Goal: Task Accomplishment & Management: Manage account settings

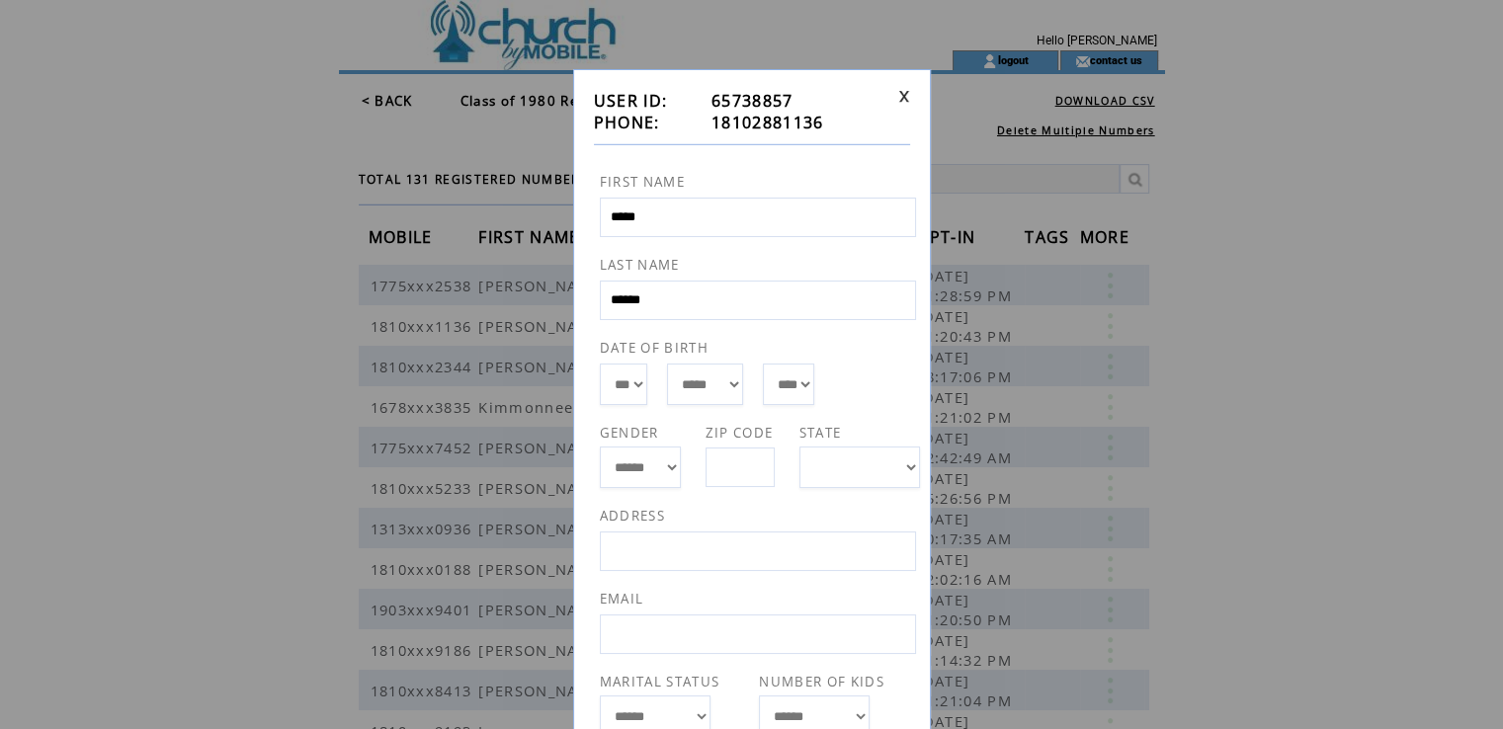
click at [902, 93] on link at bounding box center [904, 96] width 12 height 13
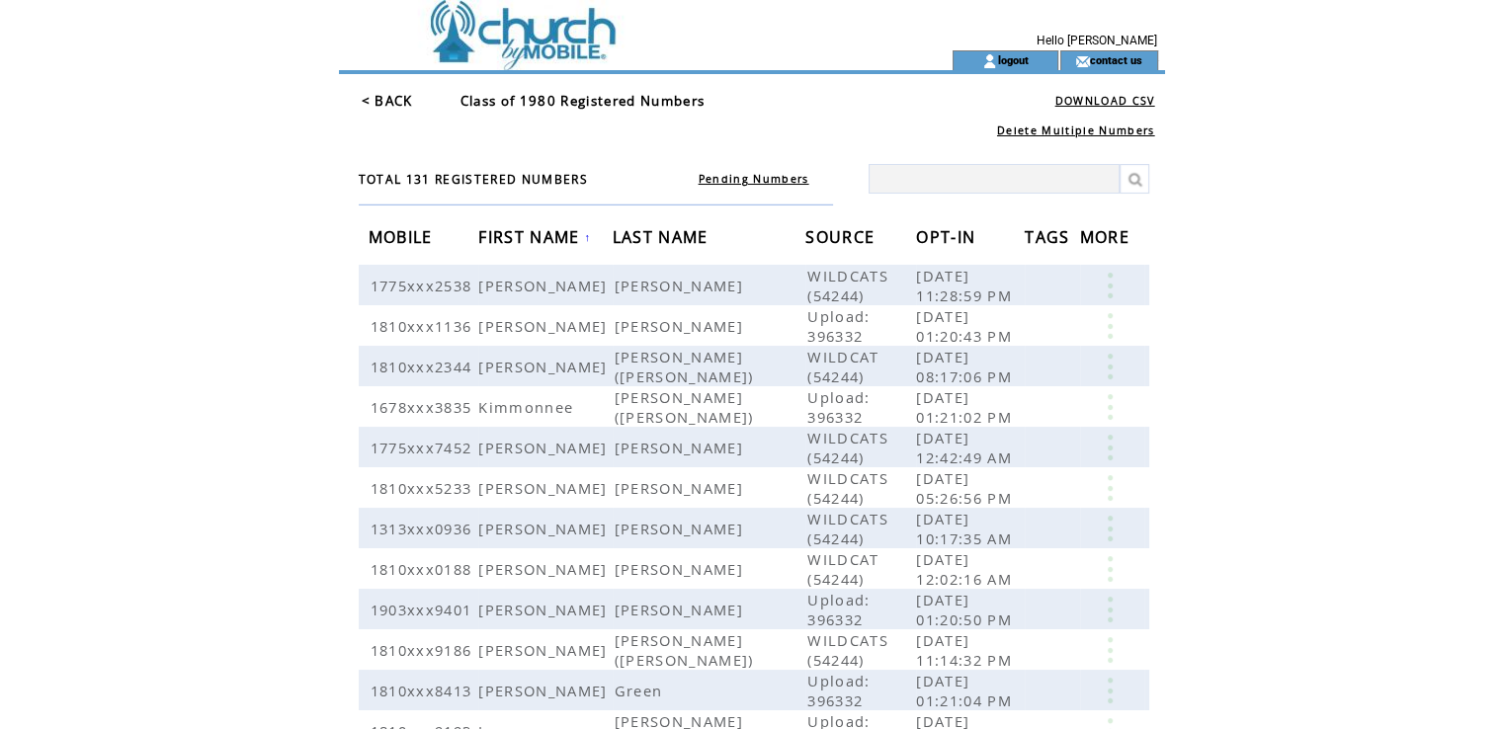
click at [645, 250] on span "LAST NAME" at bounding box center [663, 239] width 101 height 37
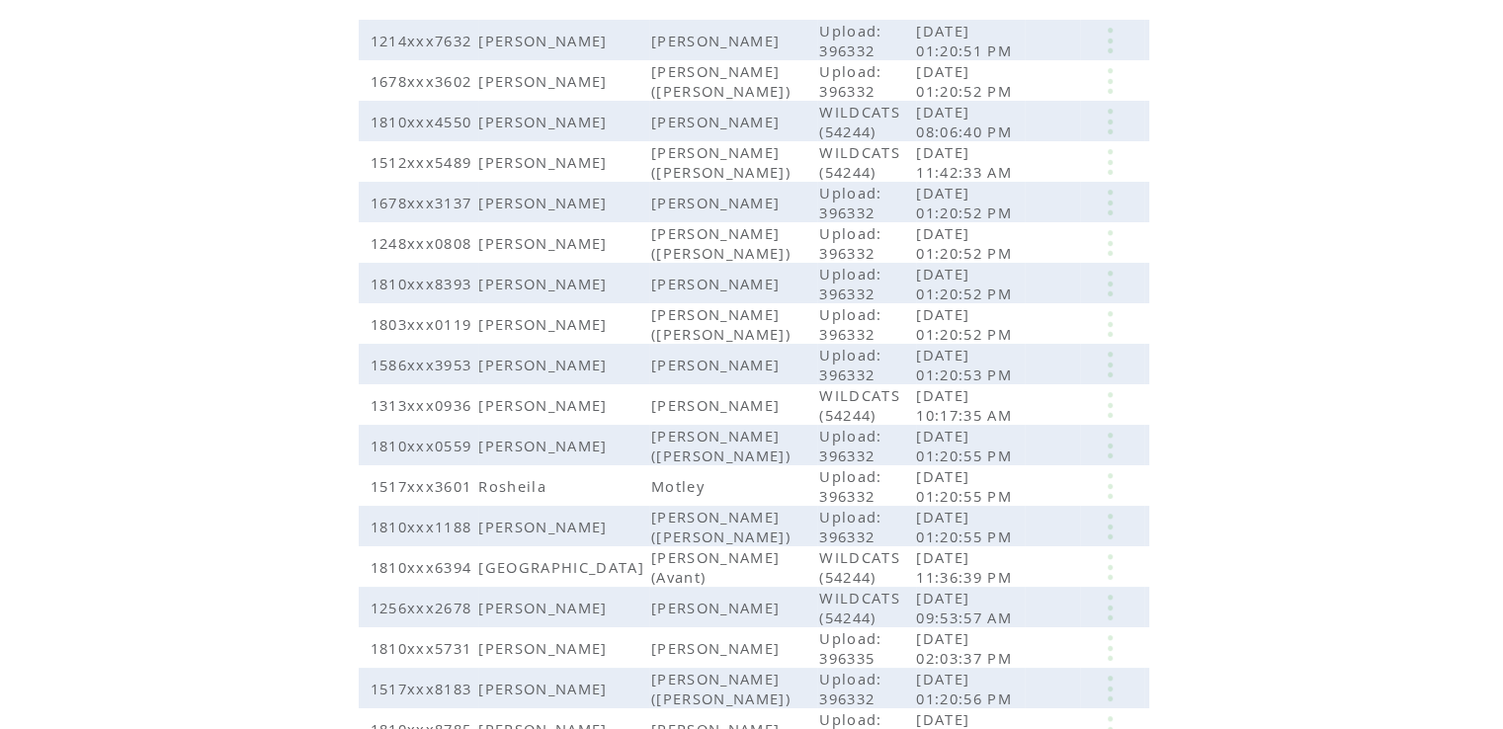
scroll to position [393, 0]
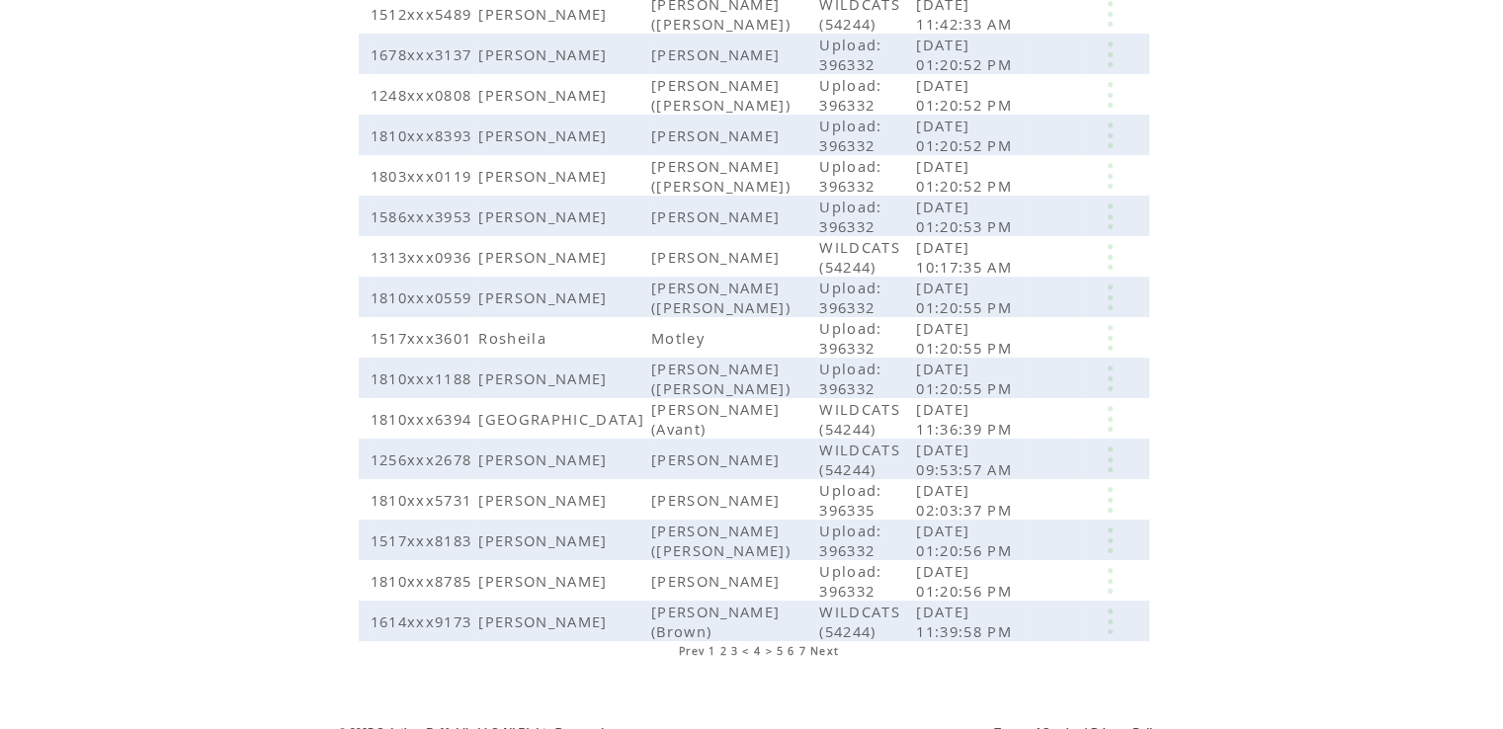
click at [735, 644] on span "3" at bounding box center [734, 651] width 7 height 14
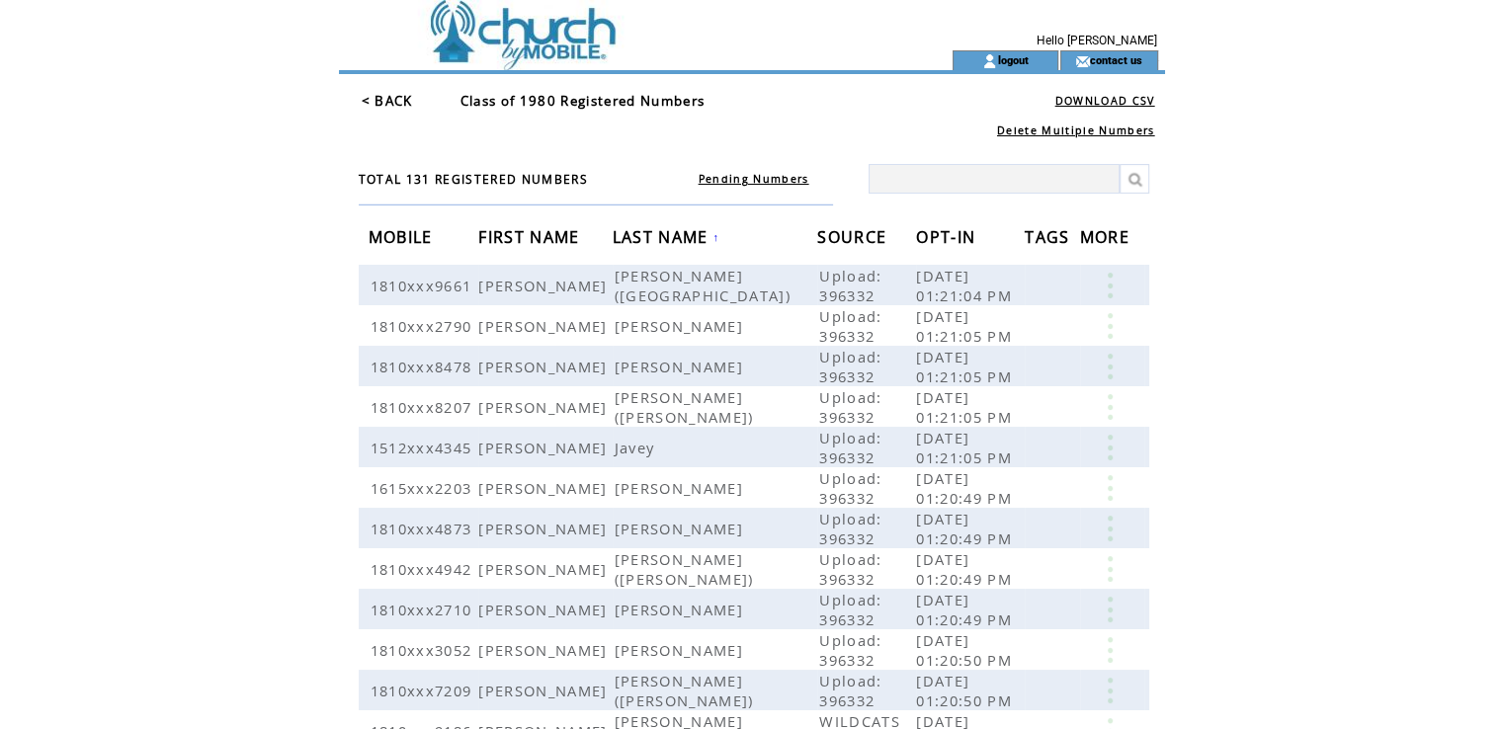
click at [640, 226] on span "LAST NAME" at bounding box center [663, 239] width 101 height 37
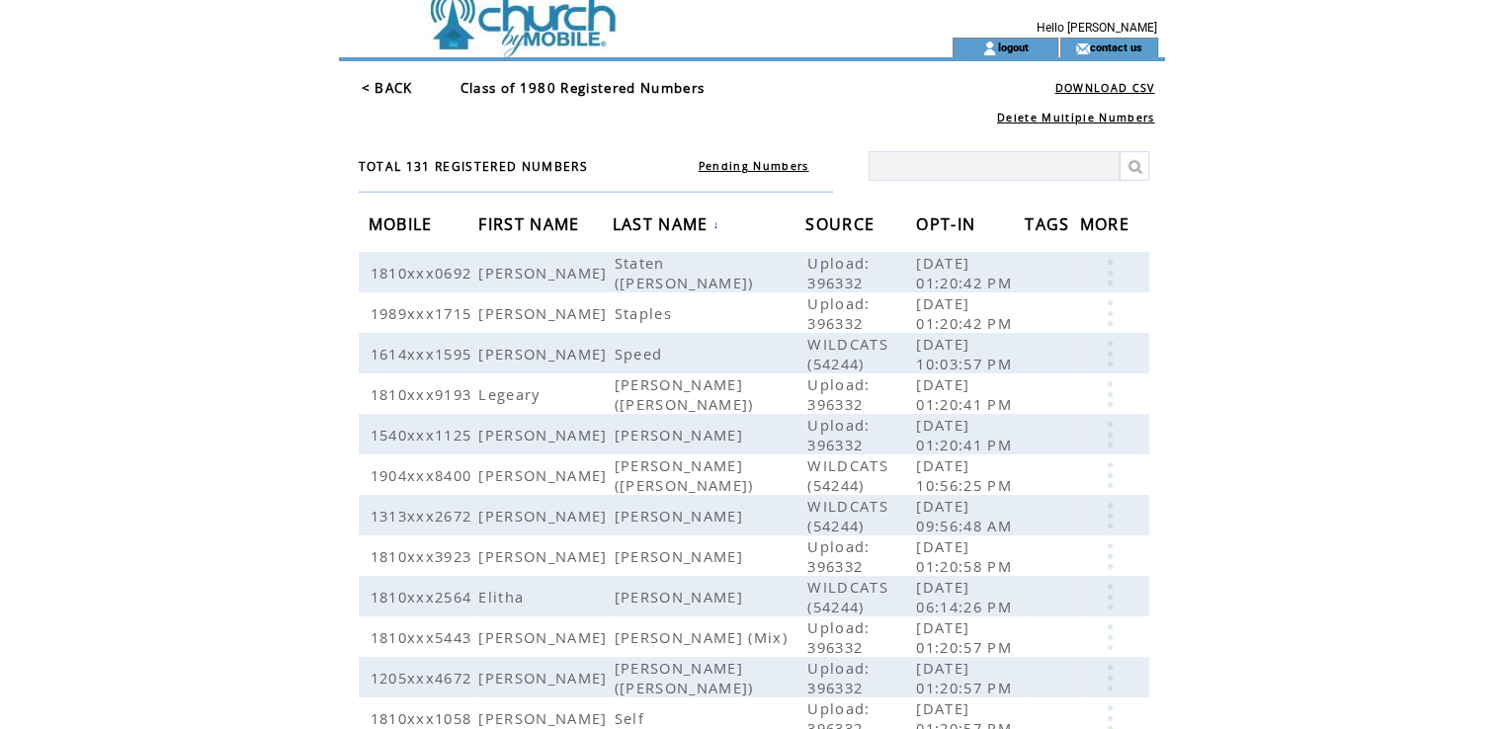
scroll to position [20, 0]
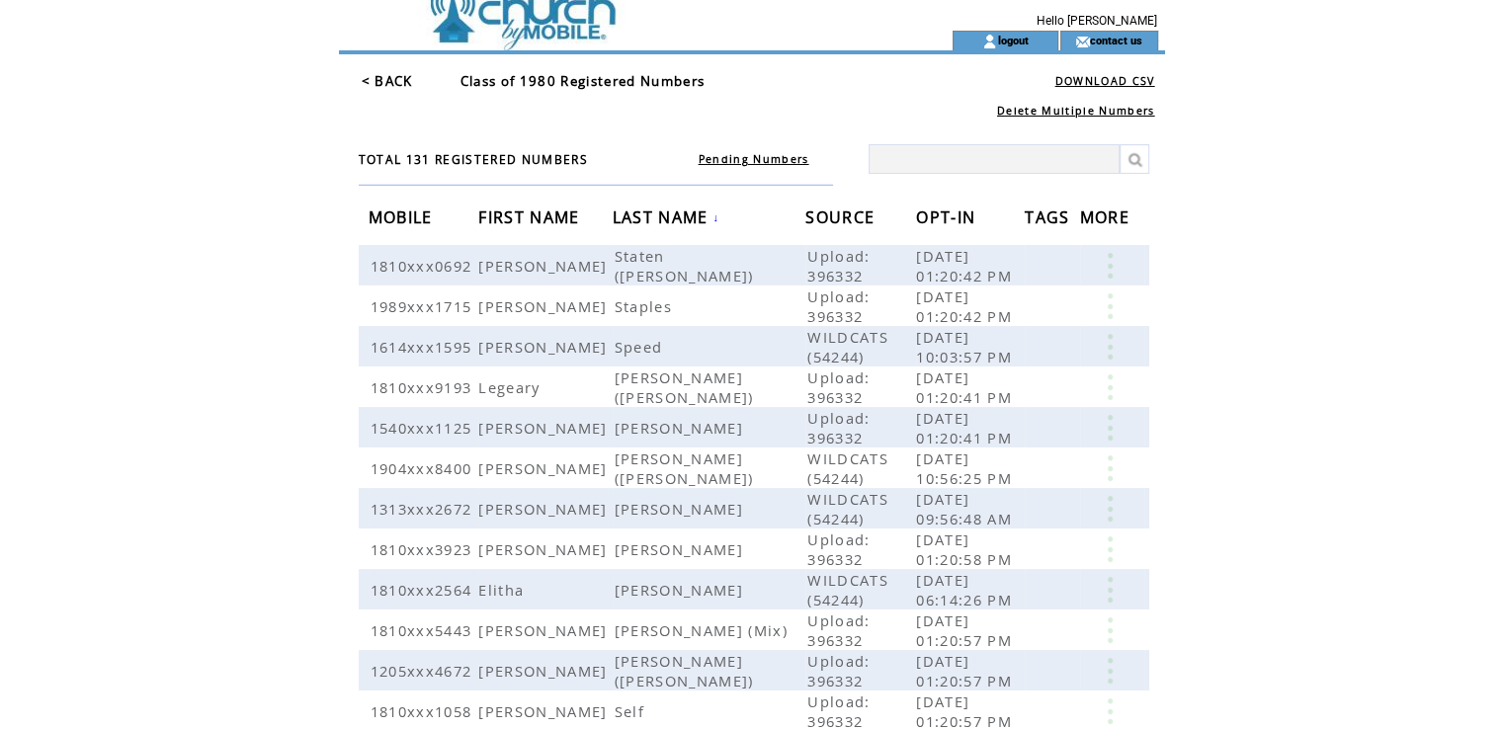
click at [629, 216] on span "LAST NAME" at bounding box center [663, 220] width 101 height 37
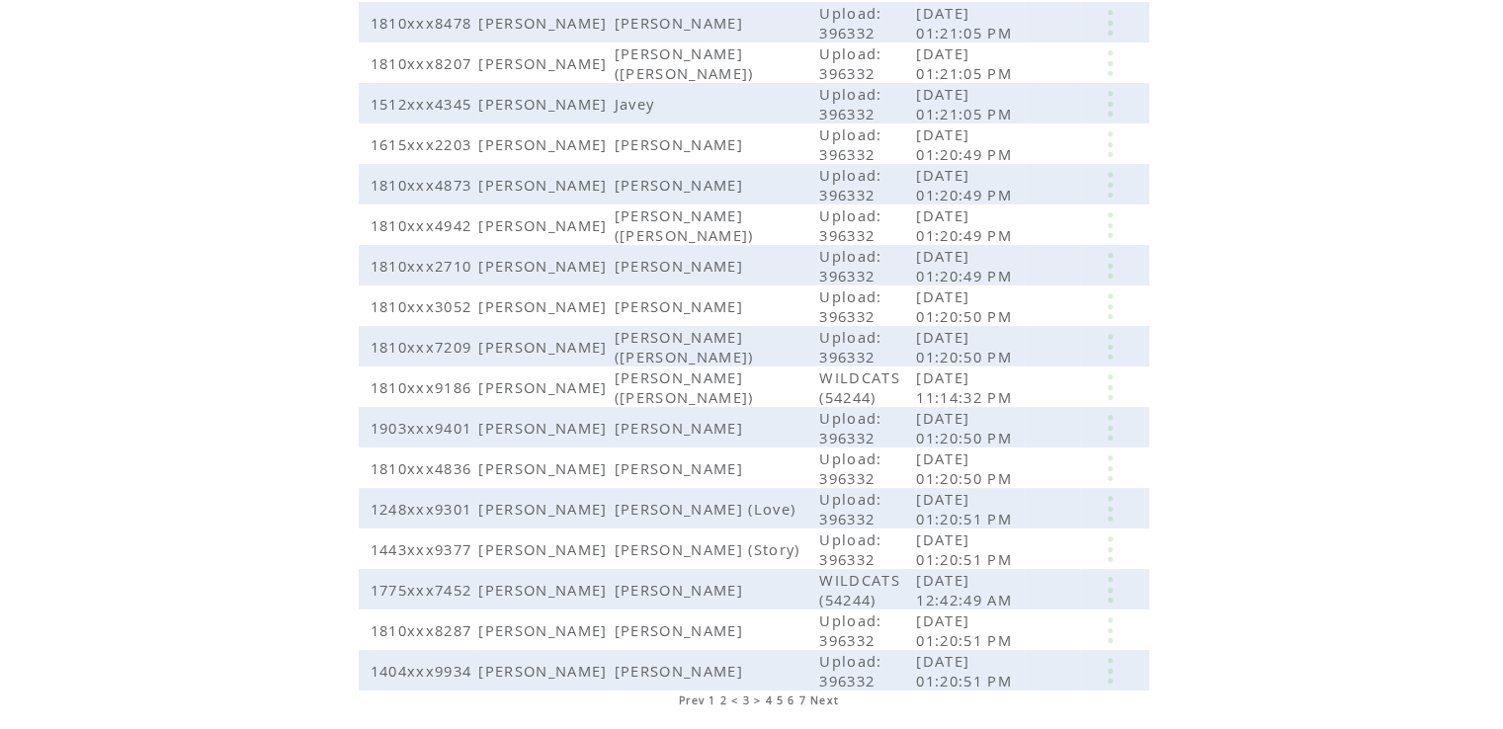
scroll to position [369, 0]
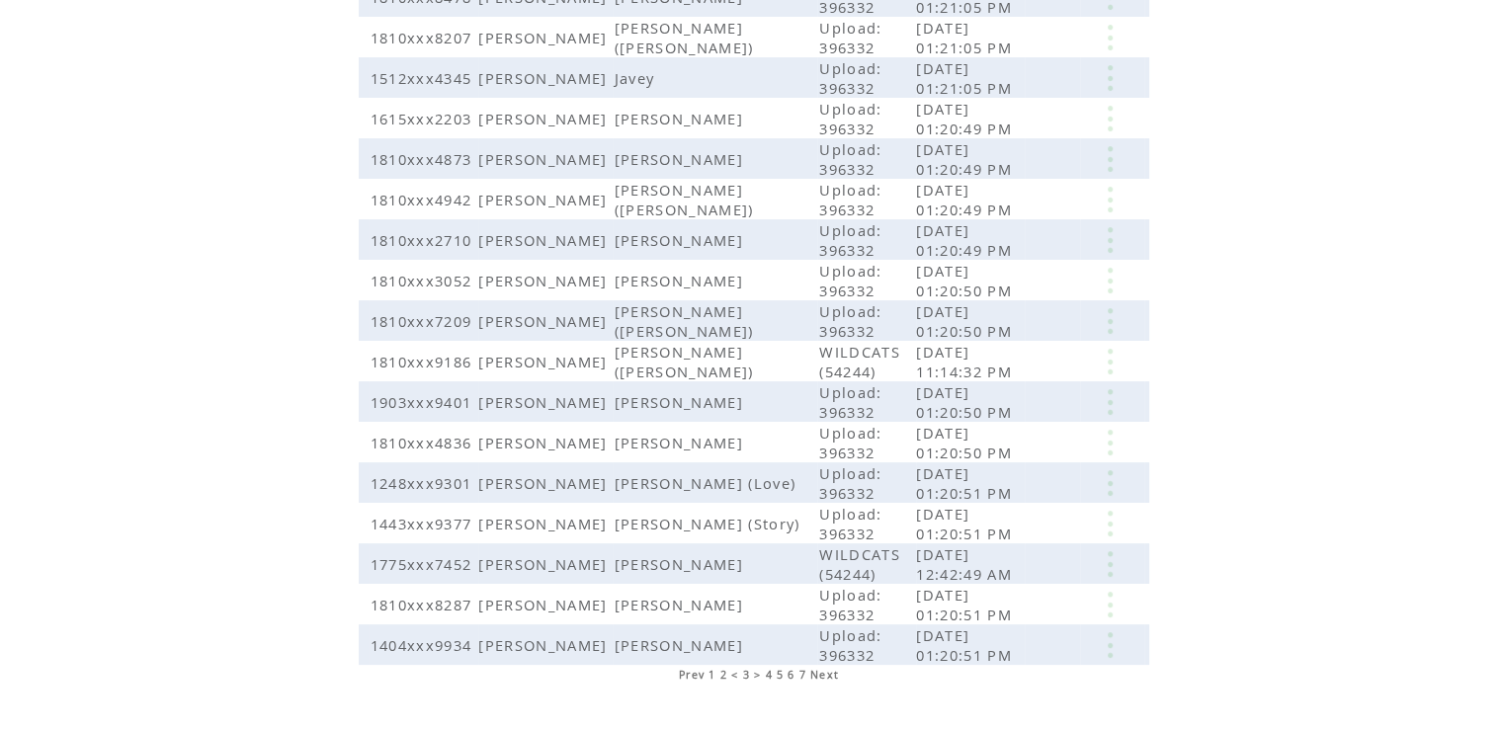
click at [723, 668] on span "2" at bounding box center [722, 675] width 7 height 14
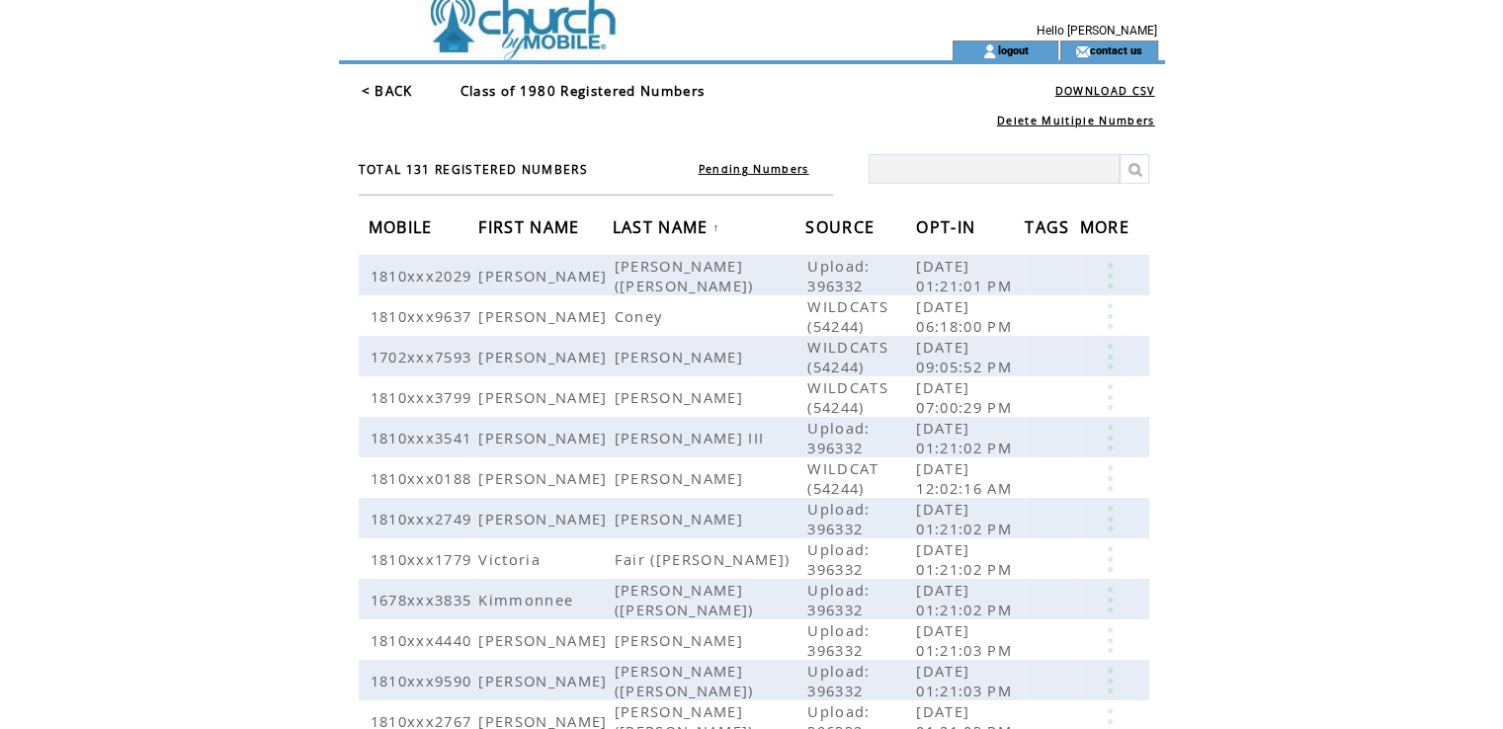
scroll to position [13, 0]
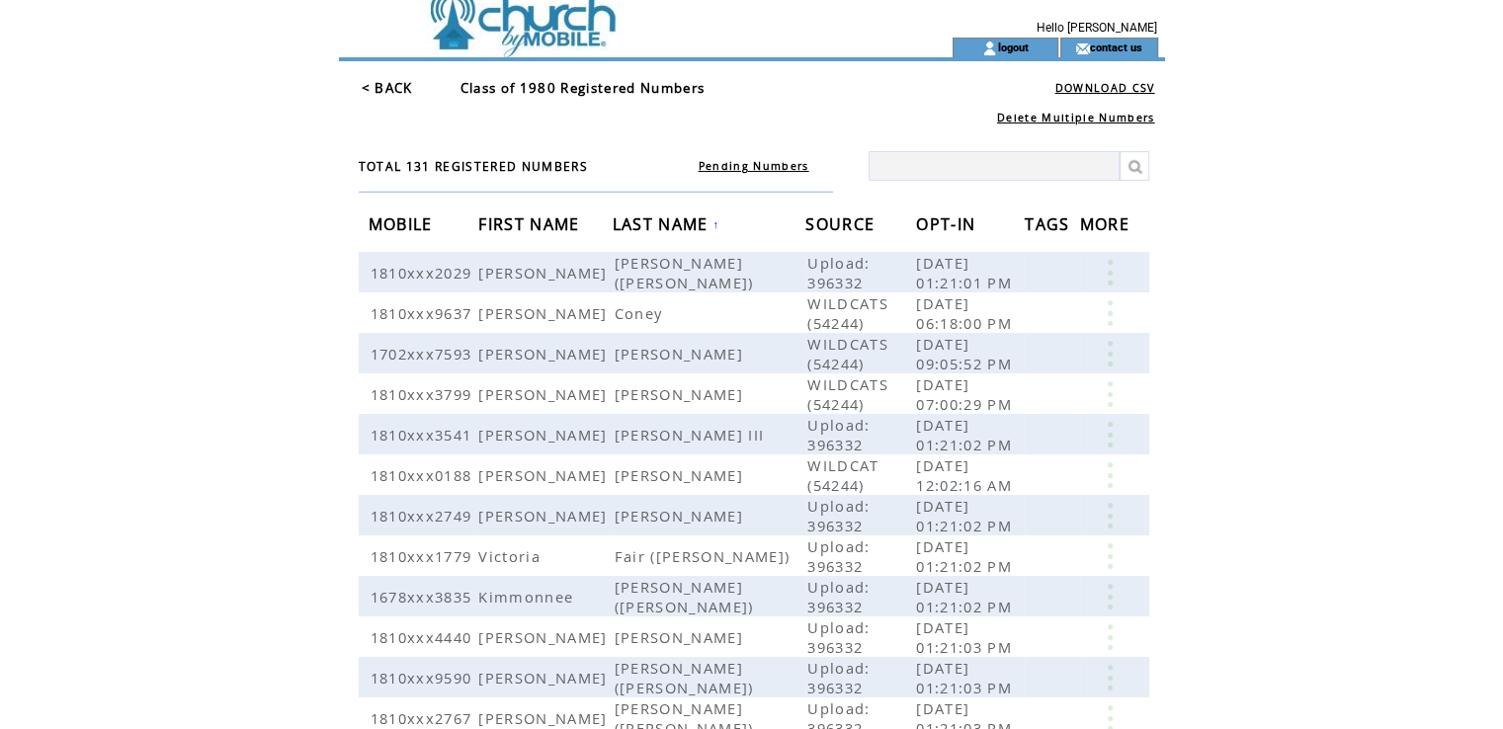
click at [624, 227] on span "LAST NAME" at bounding box center [663, 226] width 101 height 37
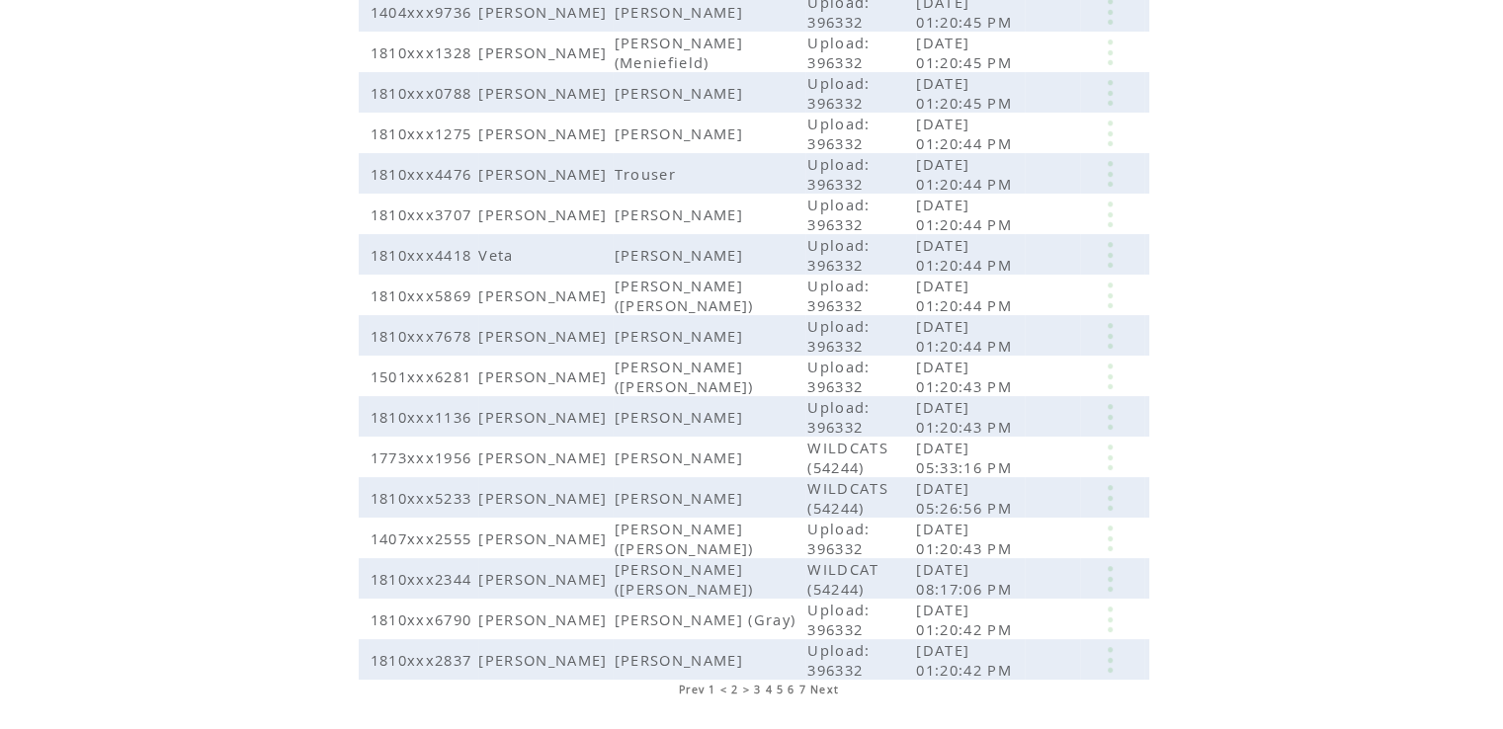
scroll to position [359, 0]
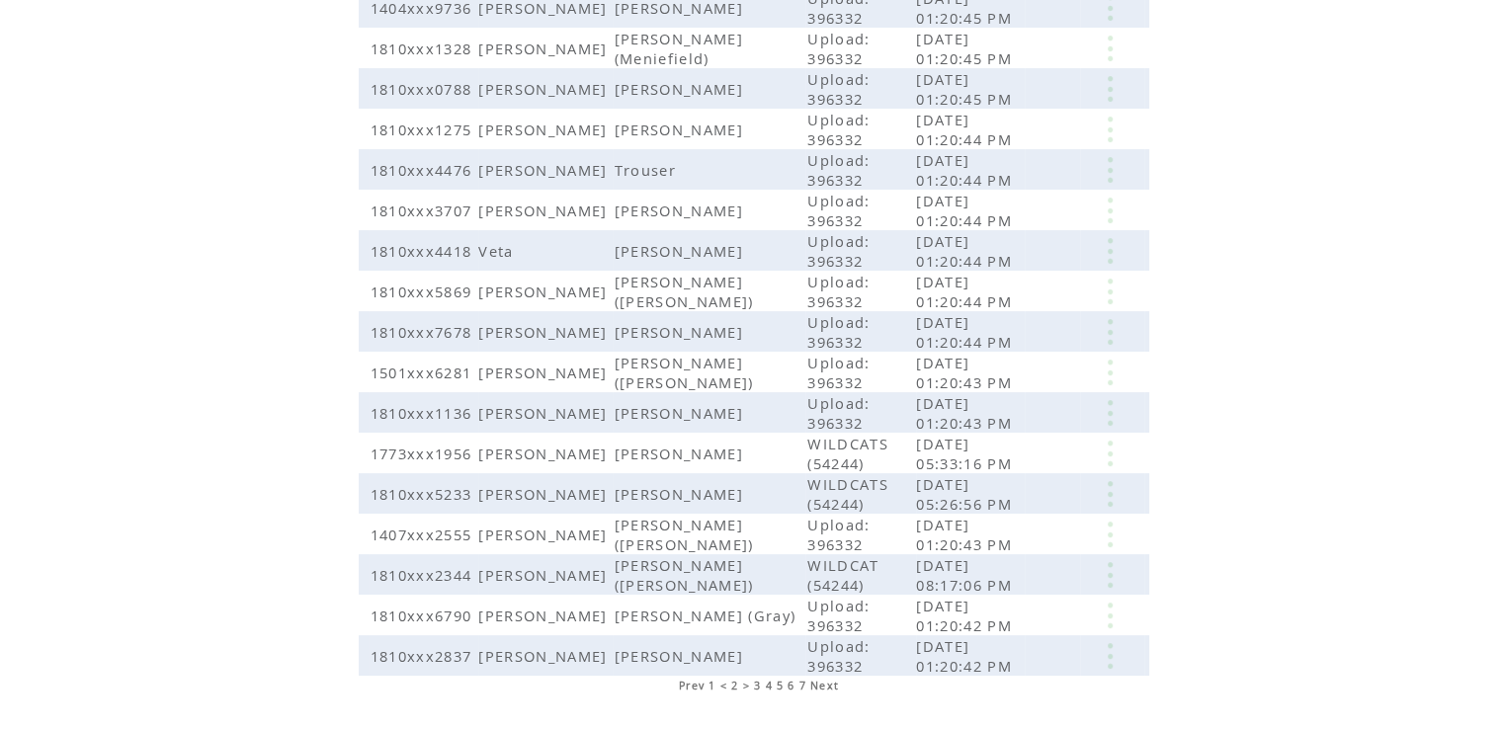
click at [757, 679] on span "3" at bounding box center [757, 686] width 7 height 14
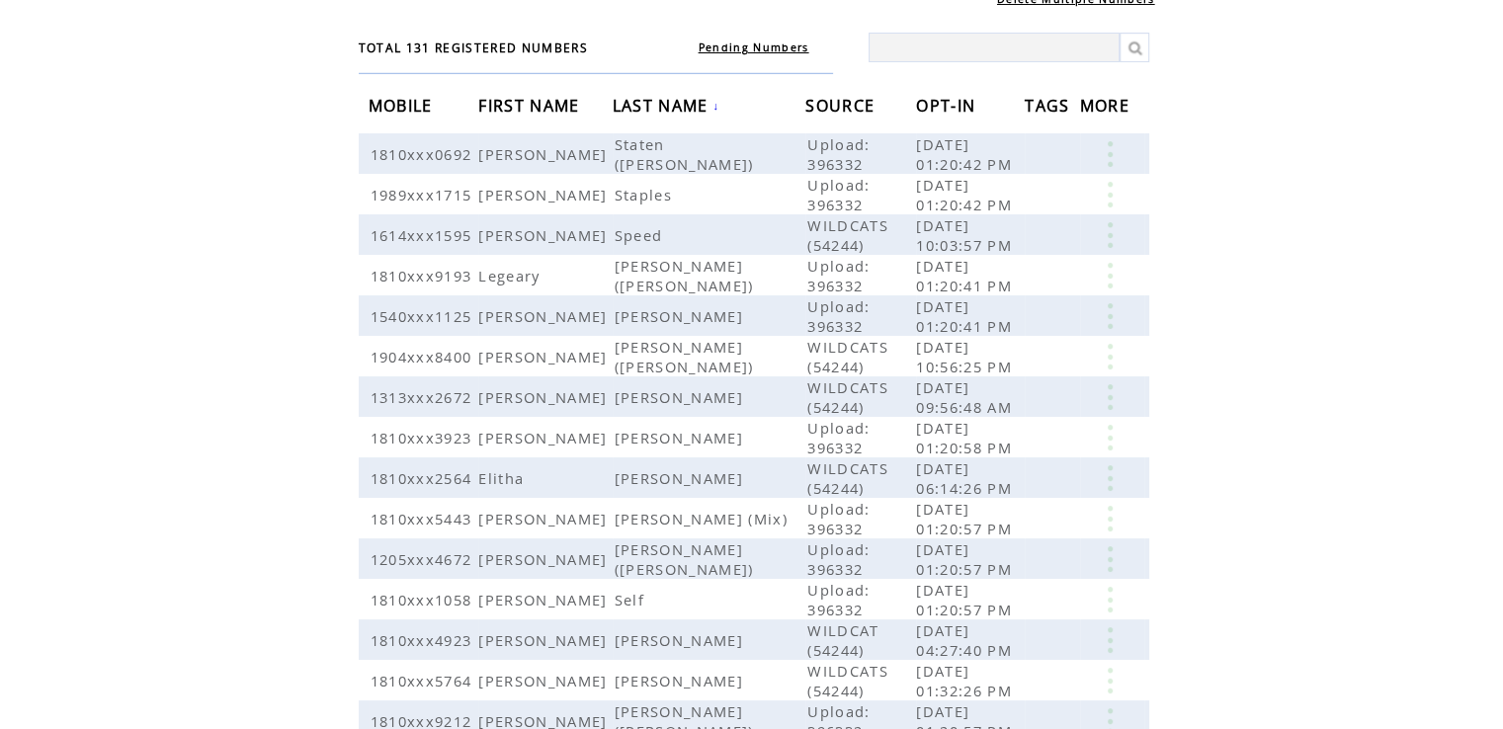
scroll to position [134, 0]
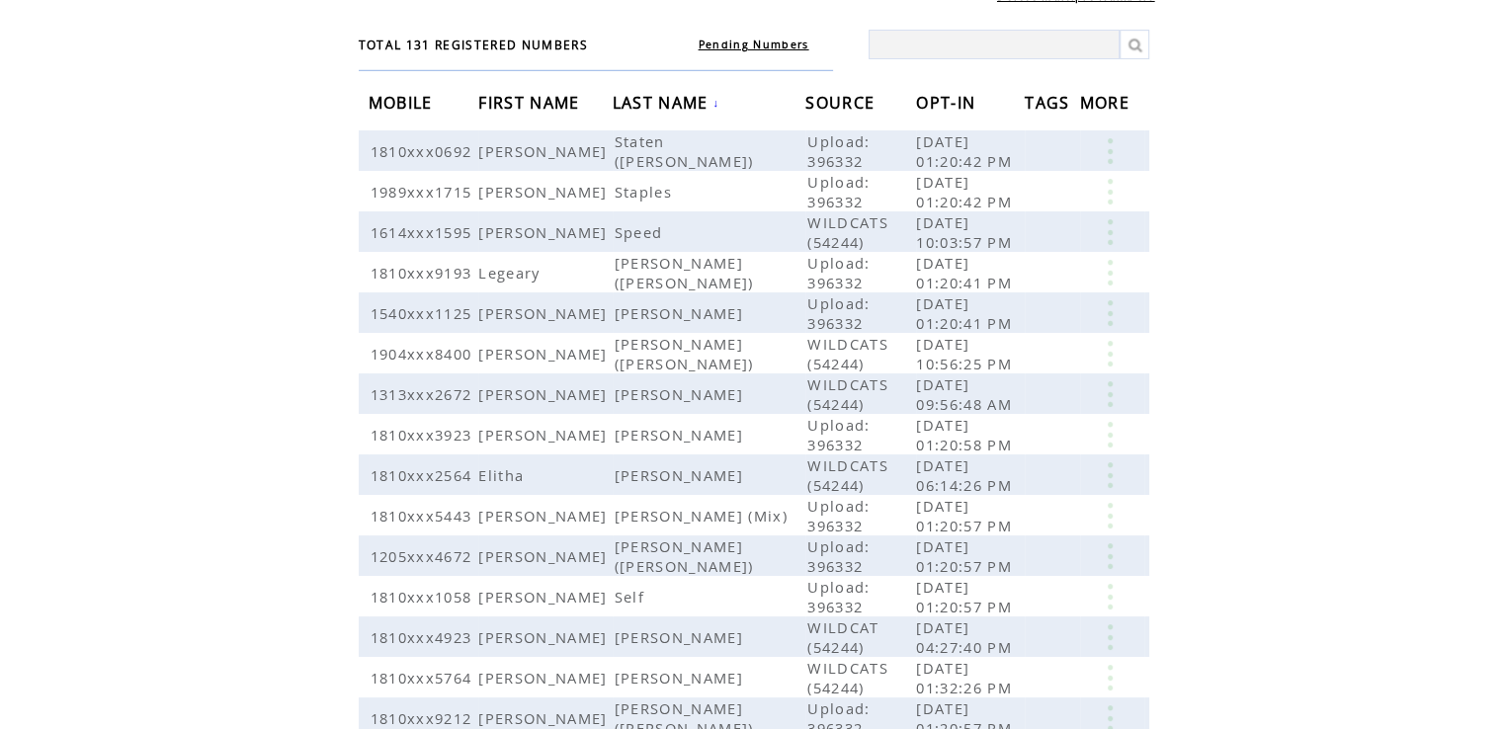
click at [626, 102] on span "LAST NAME" at bounding box center [663, 105] width 101 height 37
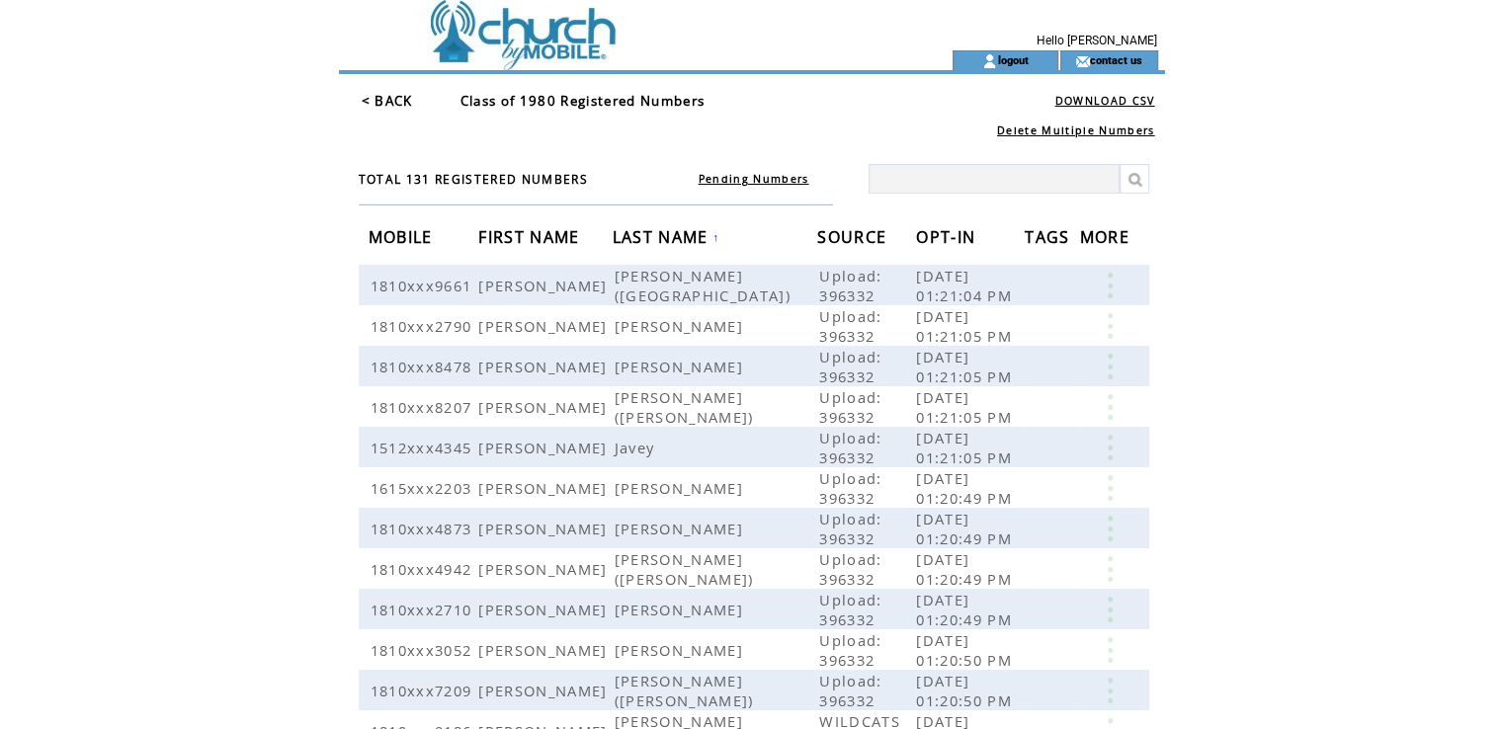
click at [517, 237] on span "FIRST NAME" at bounding box center [531, 239] width 106 height 37
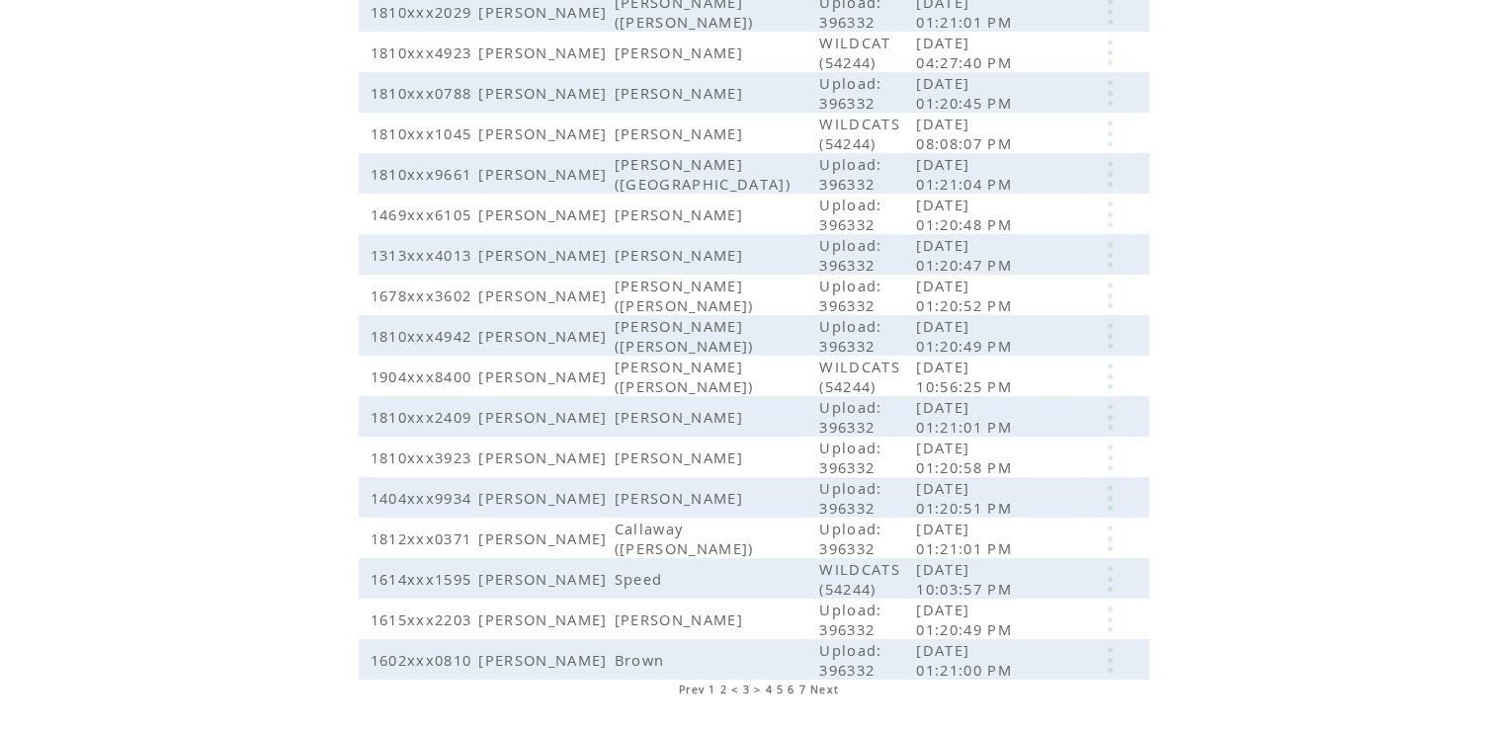
scroll to position [359, 0]
click at [790, 679] on span "6" at bounding box center [790, 686] width 7 height 14
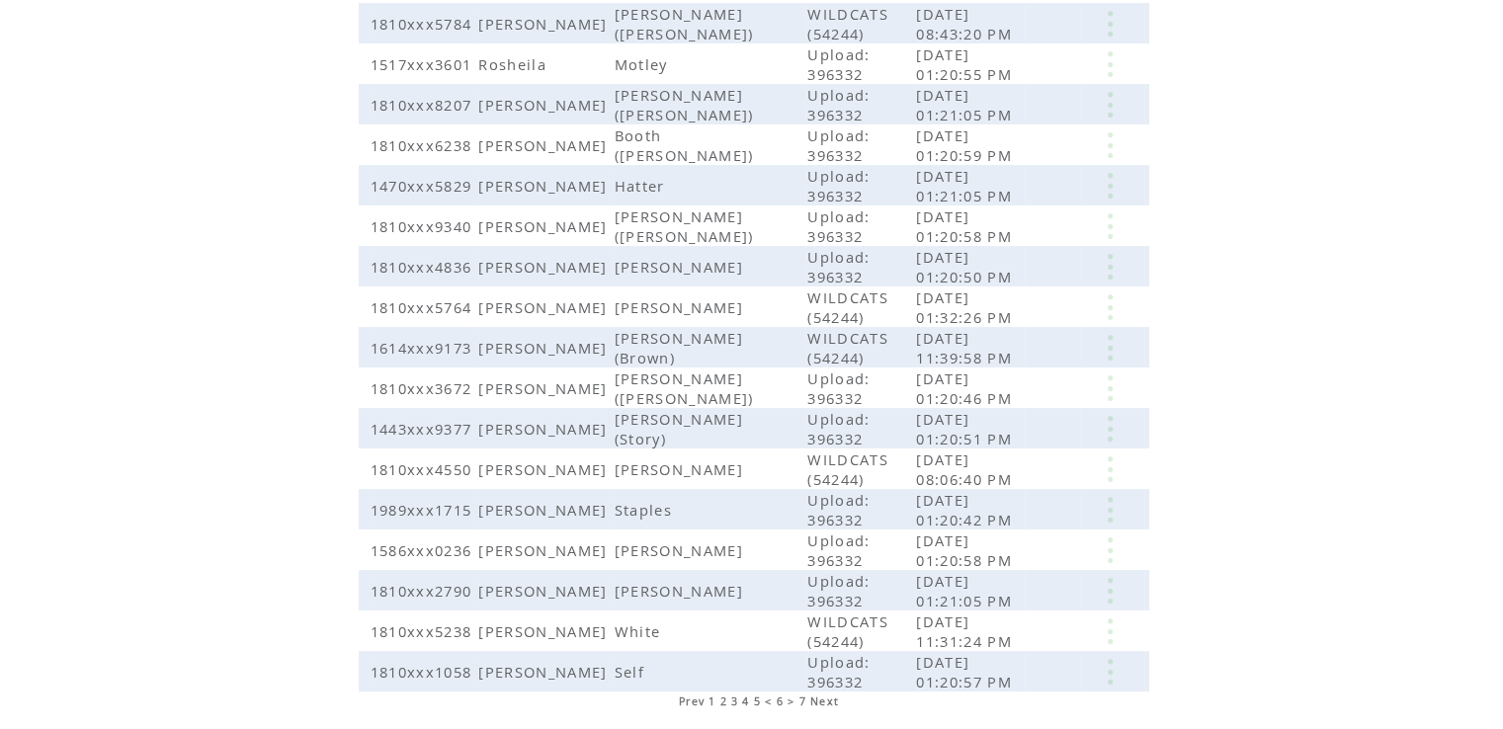
scroll to position [330, 0]
